Goal: Task Accomplishment & Management: Manage account settings

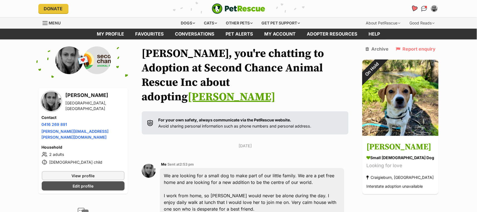
click at [414, 8] on icon "Favourites" at bounding box center [414, 8] width 7 height 6
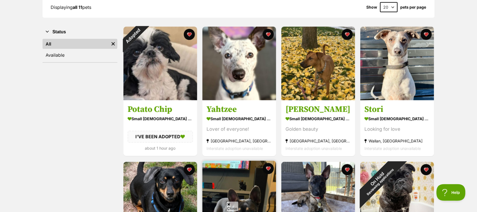
scroll to position [74, 0]
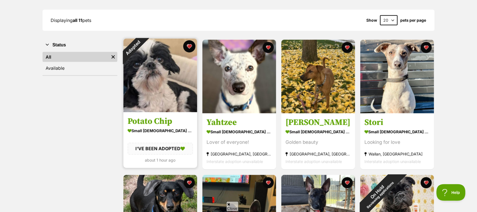
click at [189, 47] on button "favourite" at bounding box center [189, 46] width 12 height 12
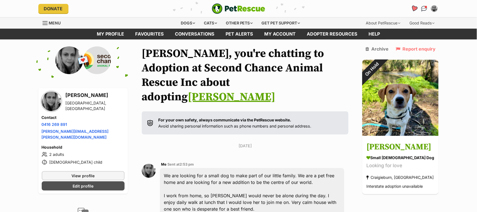
click at [410, 9] on link "Favourites" at bounding box center [413, 8] width 11 height 11
